Goal: Task Accomplishment & Management: Complete application form

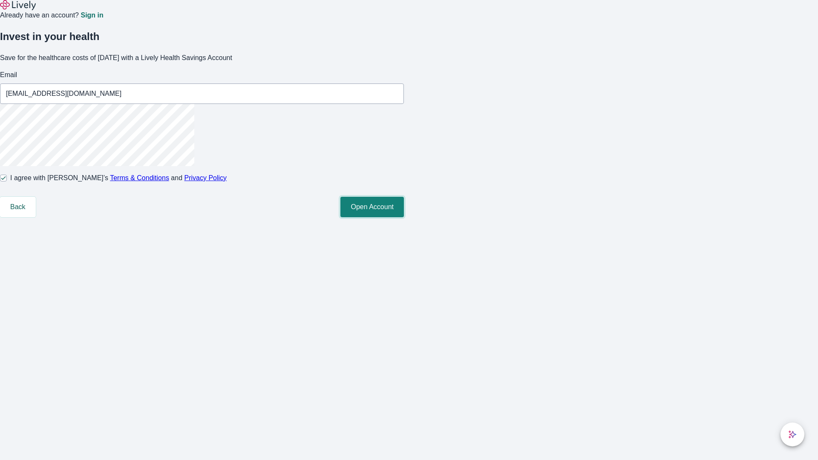
click at [404, 217] on button "Open Account" at bounding box center [373, 207] width 64 height 20
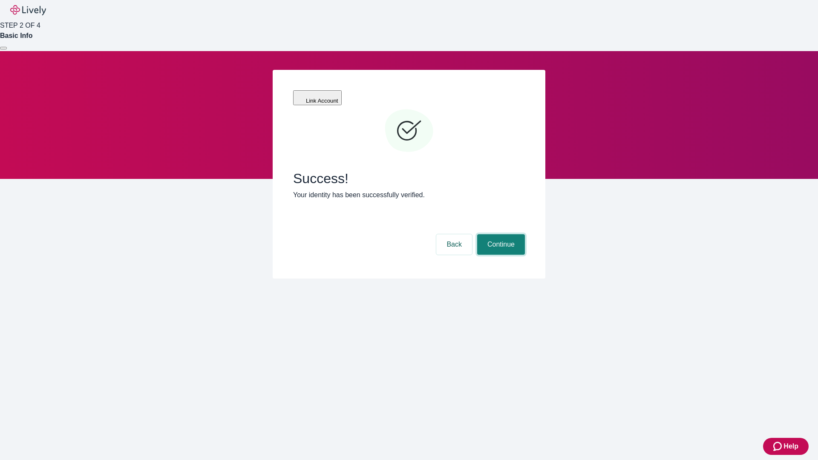
click at [500, 234] on button "Continue" at bounding box center [501, 244] width 48 height 20
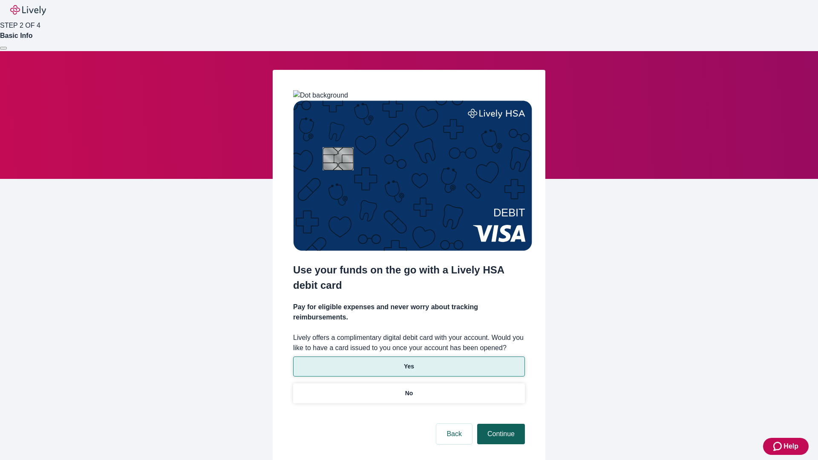
click at [409, 389] on p "No" at bounding box center [409, 393] width 8 height 9
click at [500, 424] on button "Continue" at bounding box center [501, 434] width 48 height 20
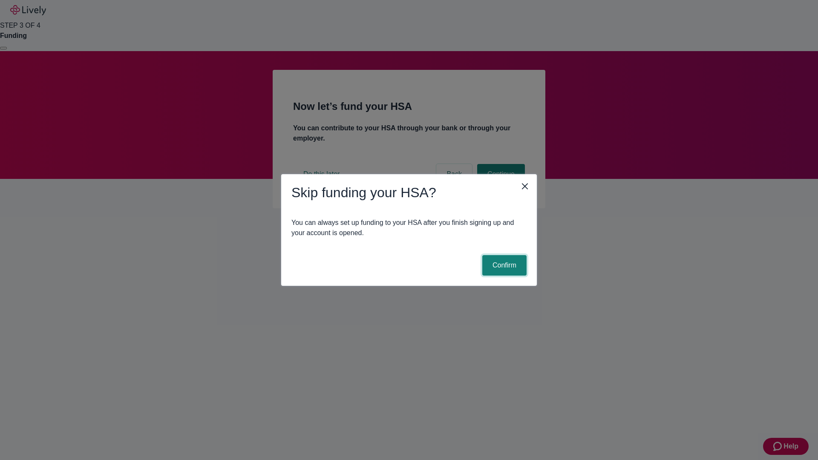
click at [503, 266] on button "Confirm" at bounding box center [504, 265] width 44 height 20
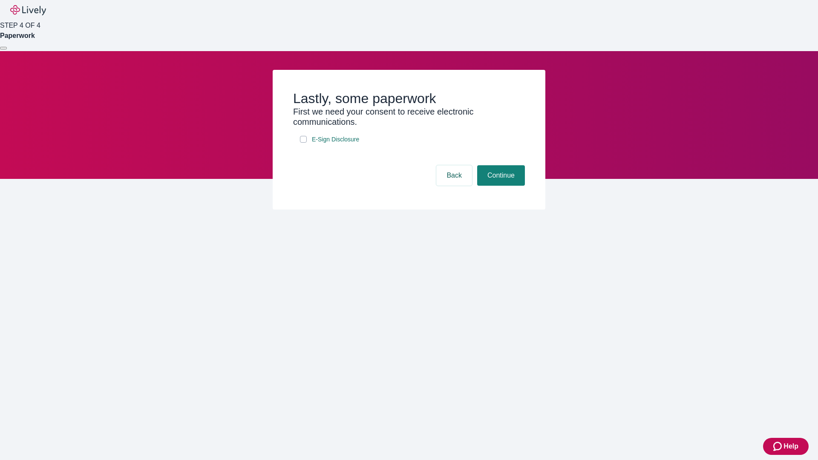
click at [303, 143] on input "E-Sign Disclosure" at bounding box center [303, 139] width 7 height 7
checkbox input "true"
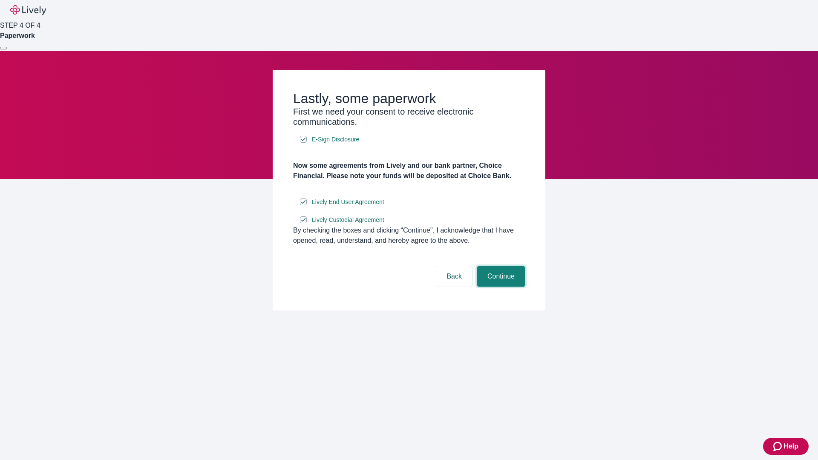
click at [500, 287] on button "Continue" at bounding box center [501, 276] width 48 height 20
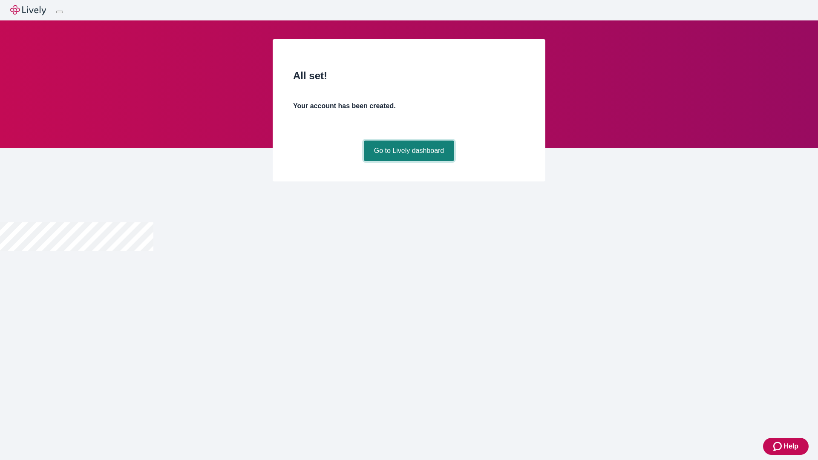
click at [409, 161] on link "Go to Lively dashboard" at bounding box center [409, 151] width 91 height 20
